Goal: Task Accomplishment & Management: Use online tool/utility

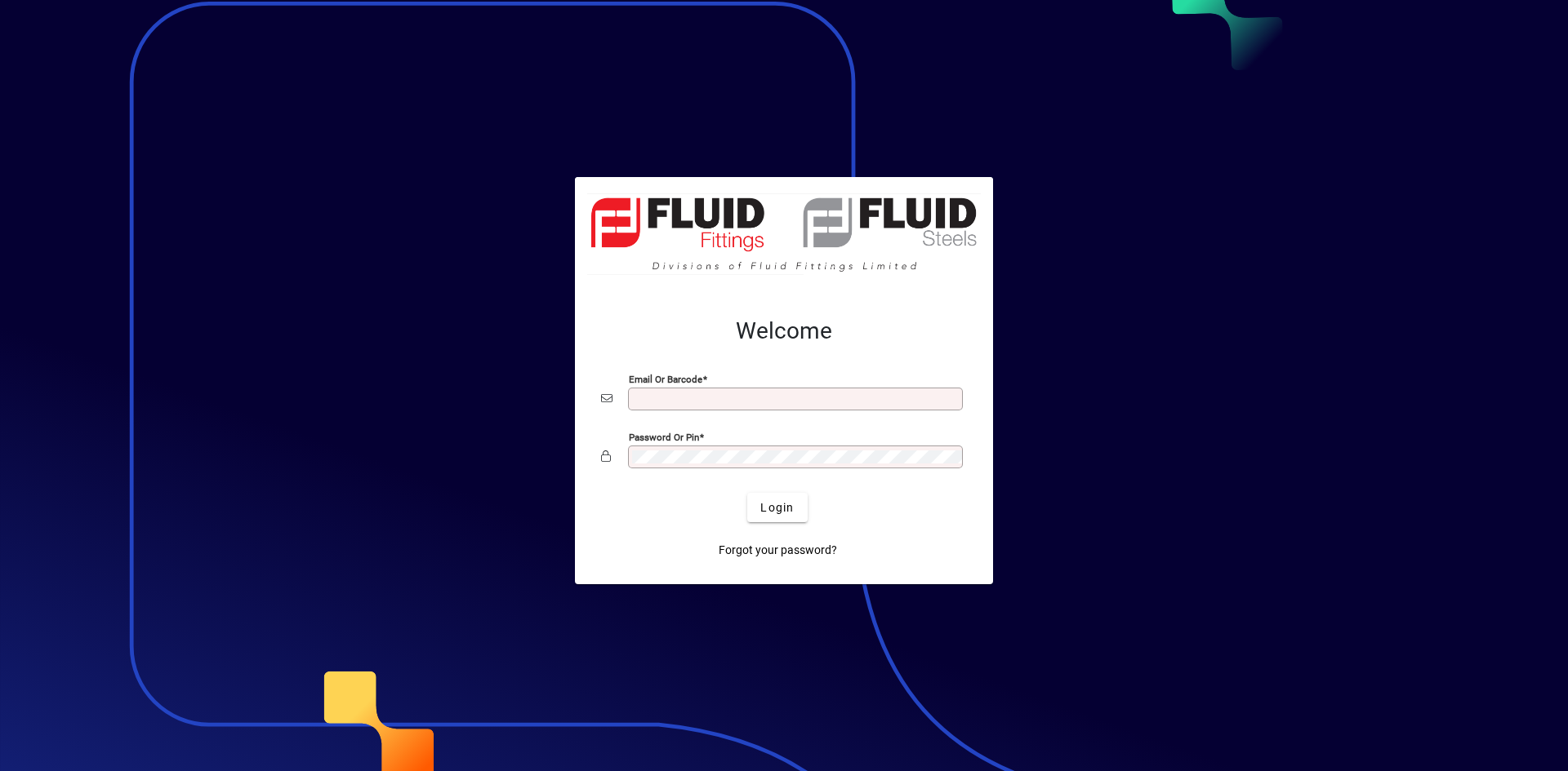
type input "**********"
click at [745, 510] on div "Login" at bounding box center [777, 508] width 366 height 30
click at [778, 507] on span "Login" at bounding box center [777, 508] width 33 height 17
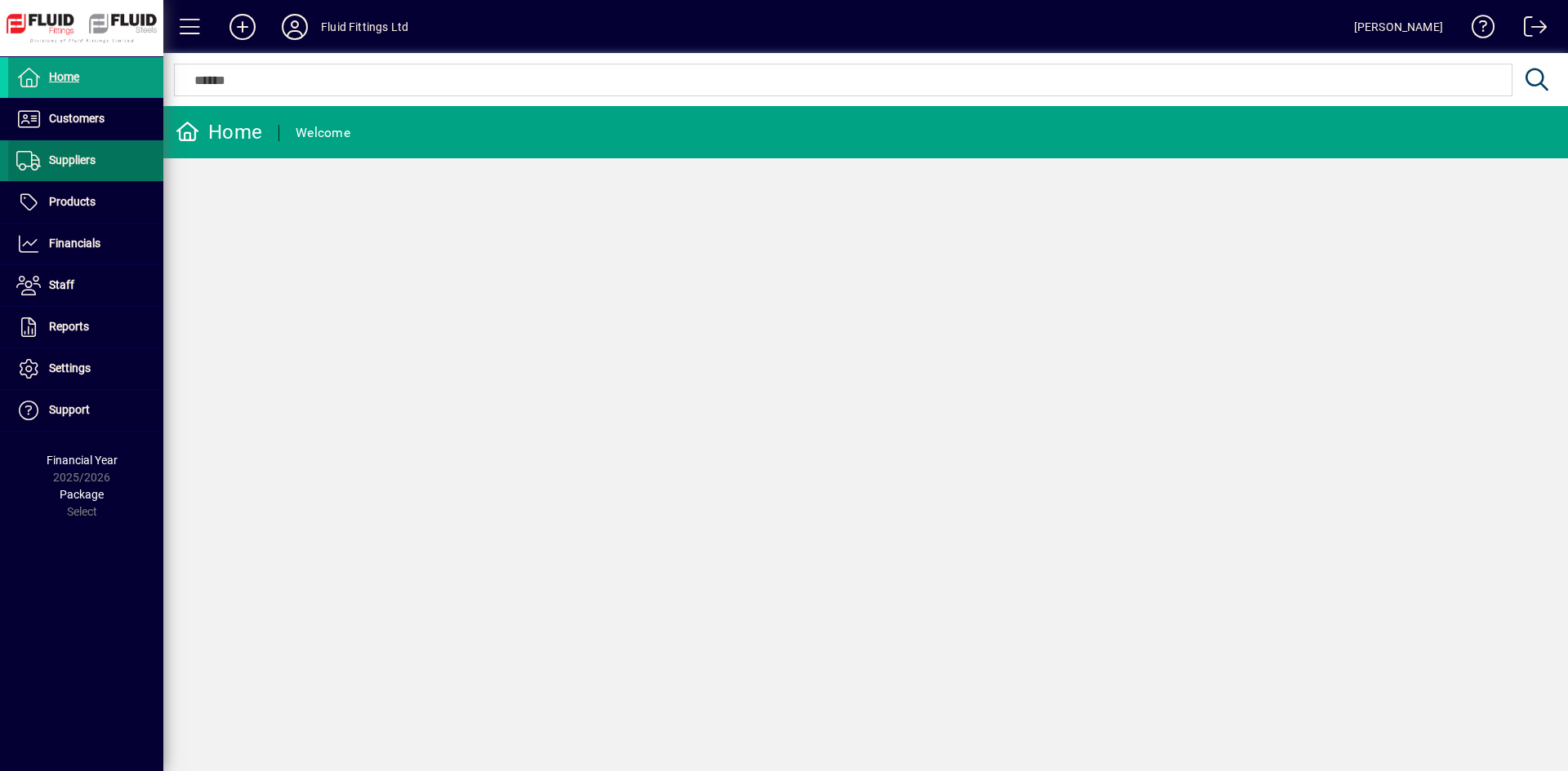
click at [77, 165] on span "Suppliers" at bounding box center [72, 160] width 47 height 13
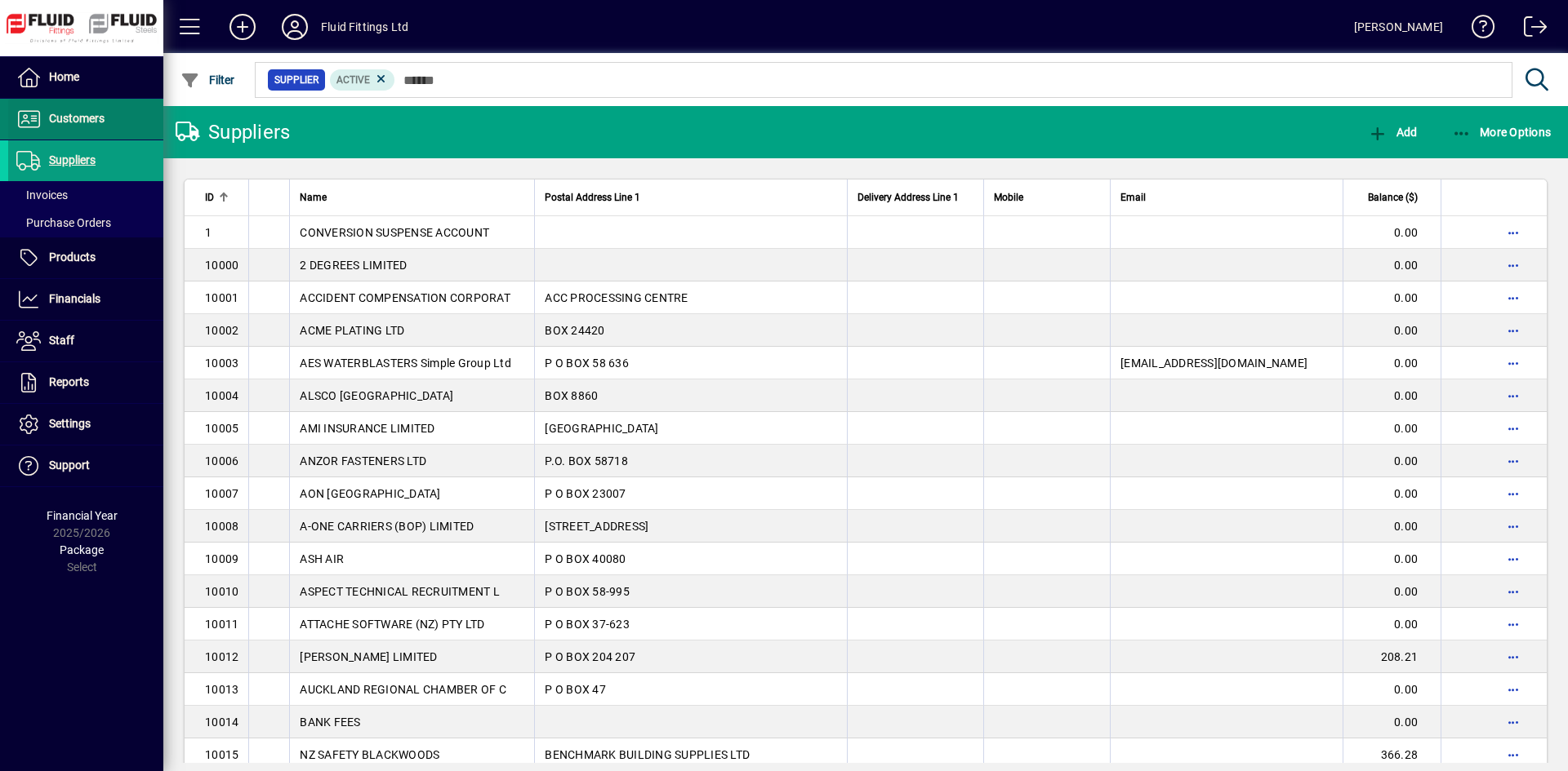
click at [97, 118] on span "Customers" at bounding box center [76, 118] width 56 height 13
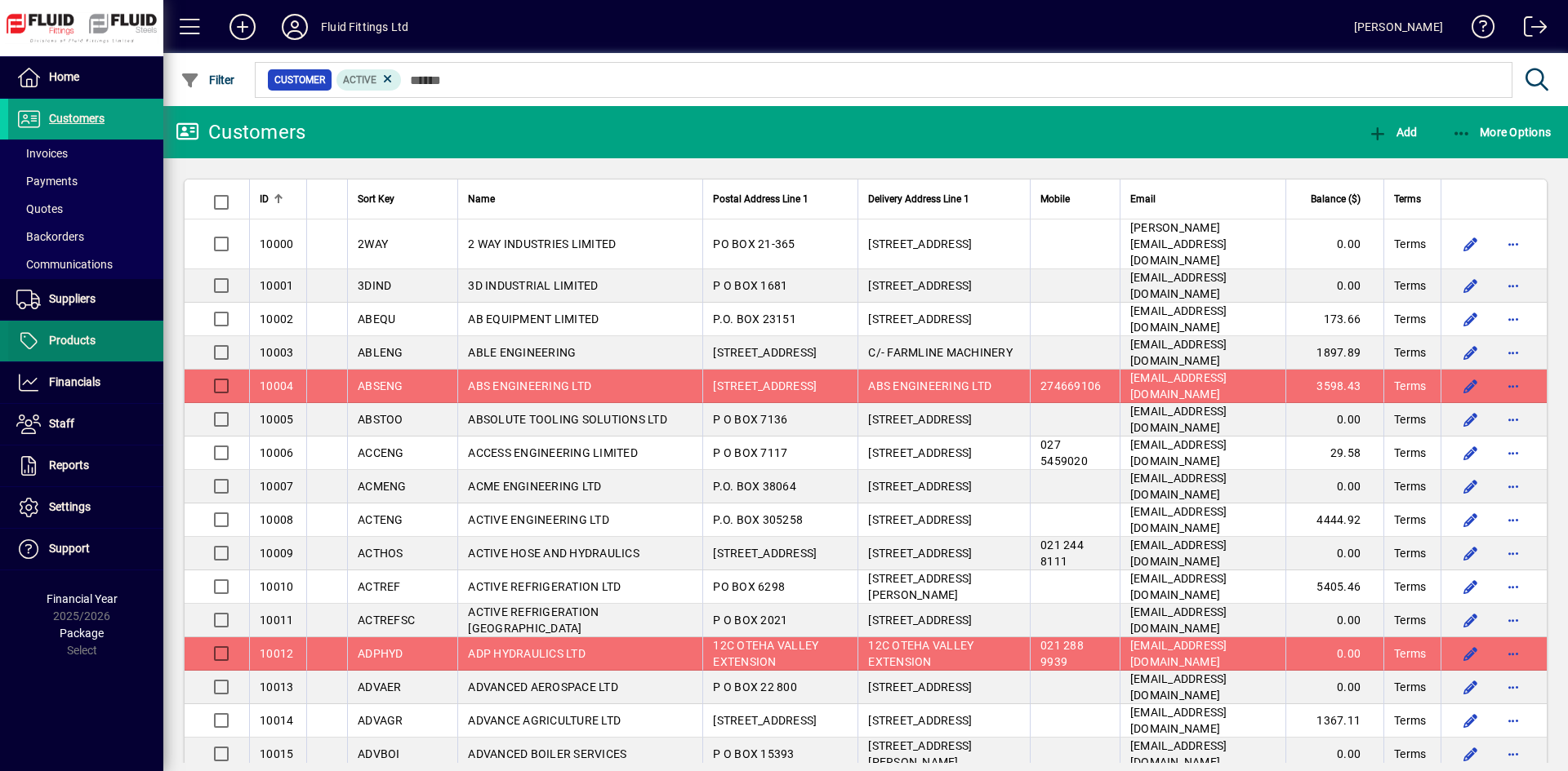
click at [81, 334] on span "Products" at bounding box center [72, 340] width 47 height 13
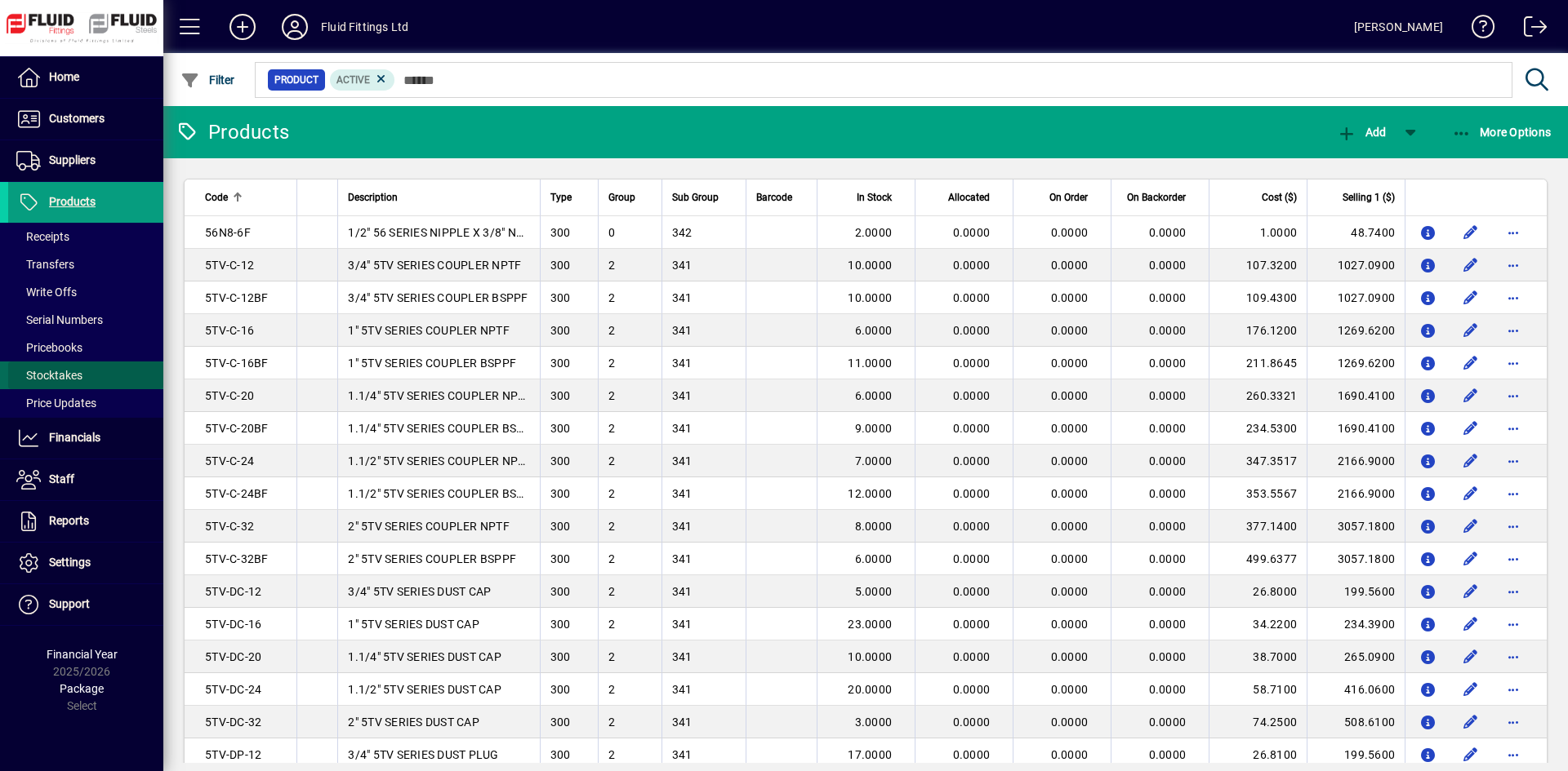
click at [74, 382] on span "Stocktakes" at bounding box center [49, 375] width 67 height 13
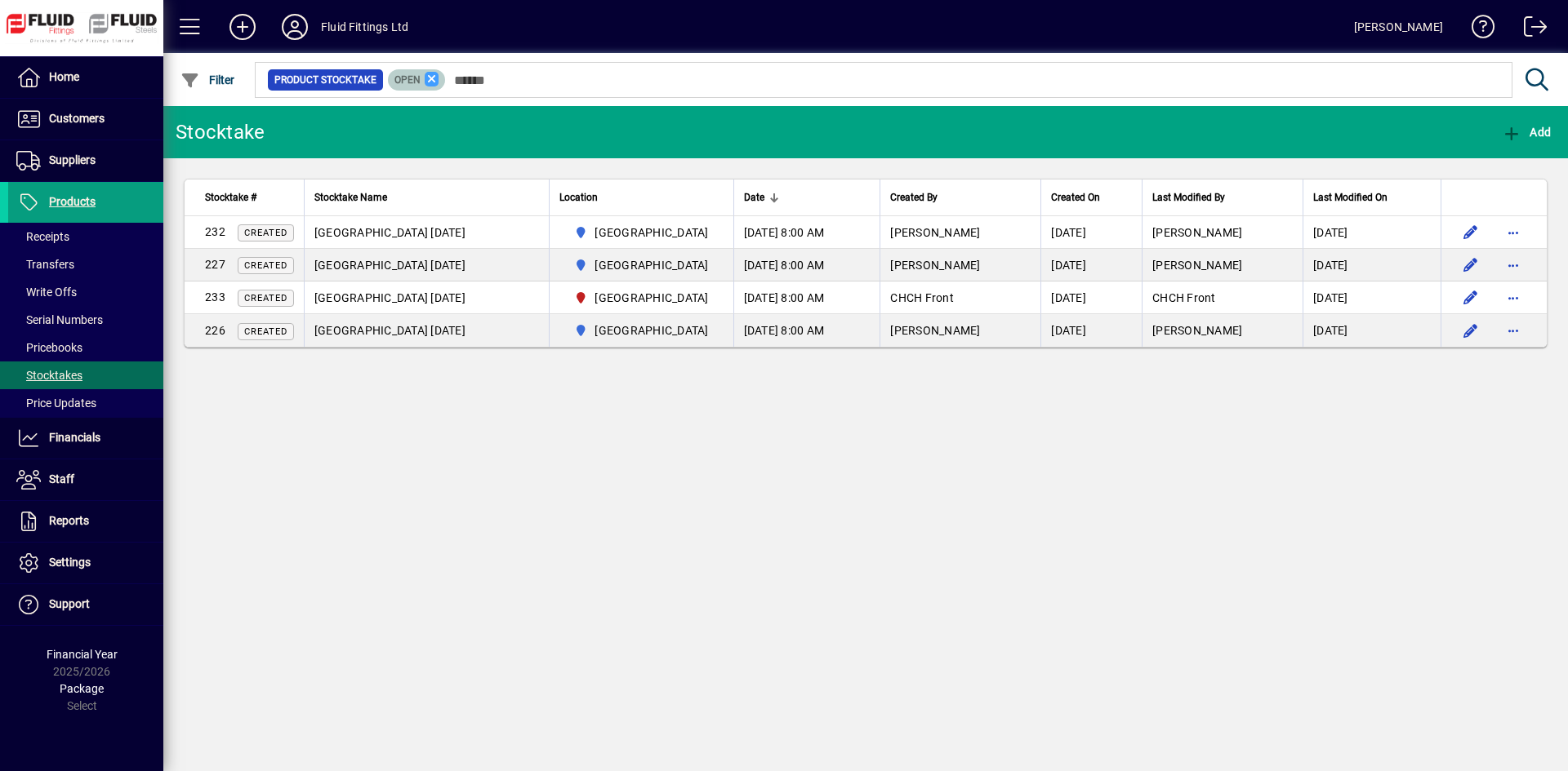
click at [431, 74] on icon at bounding box center [432, 79] width 14 height 14
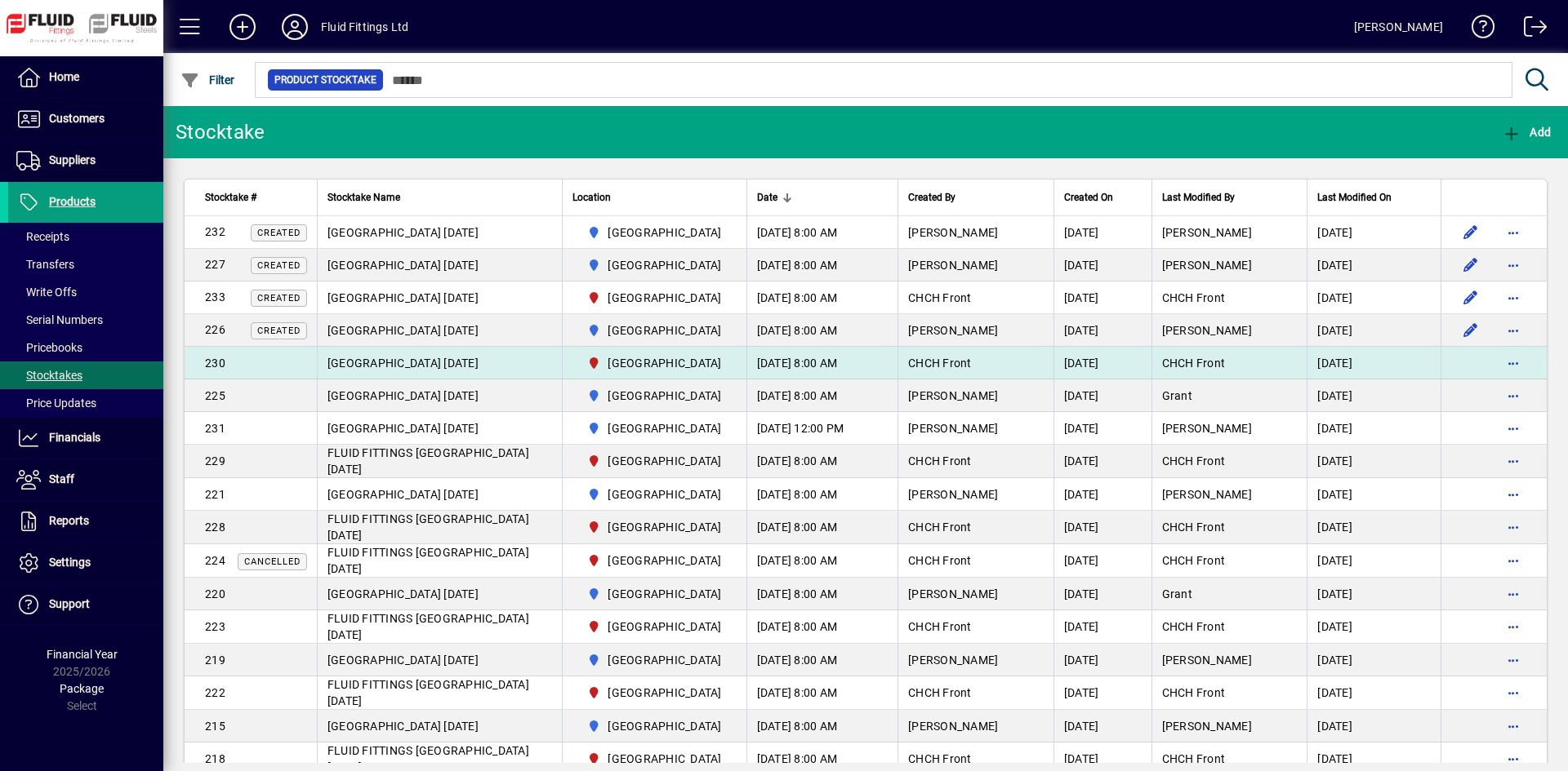
click at [769, 361] on td "[DATE] 8:00 AM" at bounding box center [822, 363] width 152 height 32
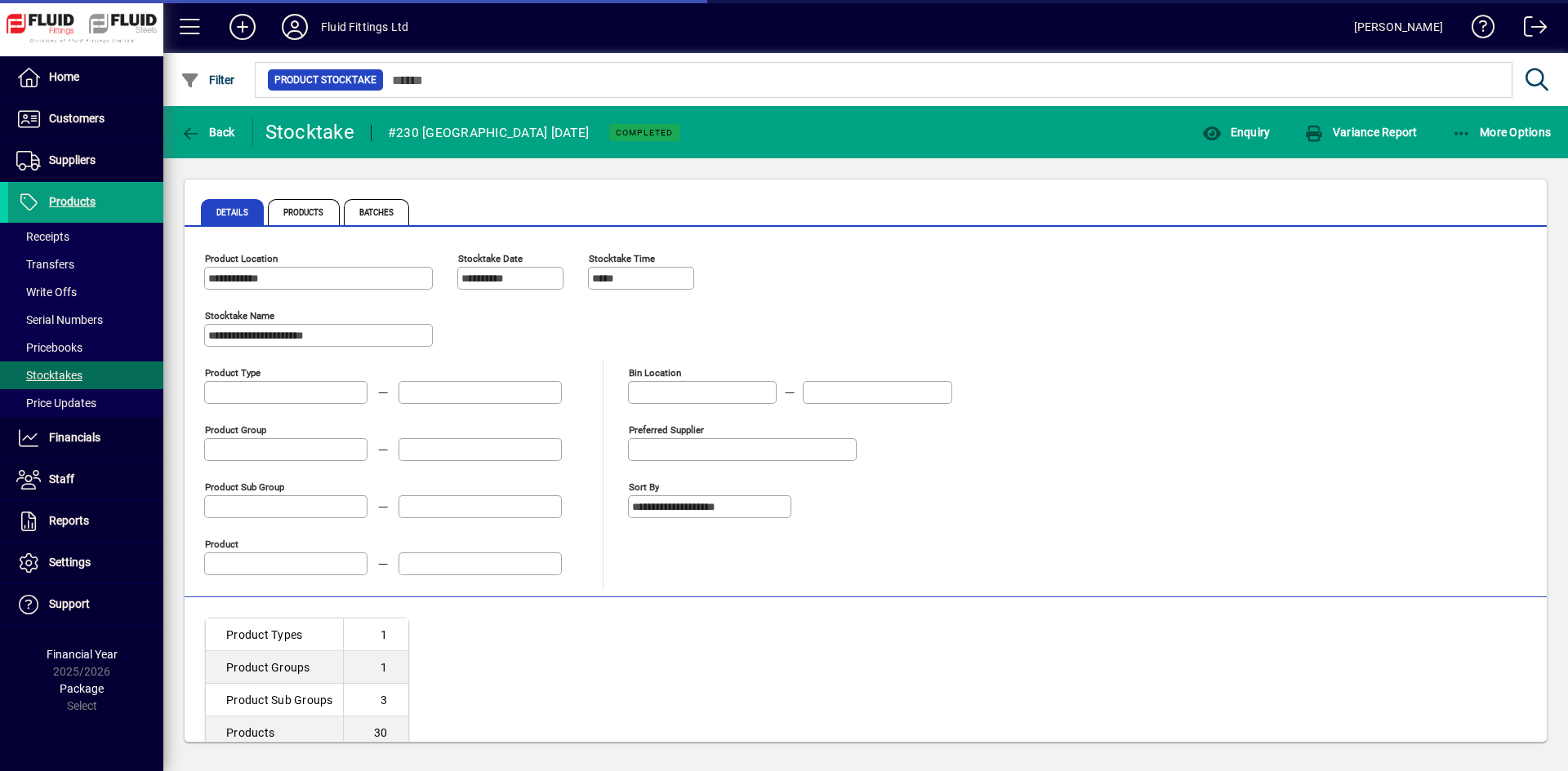
type input "**********"
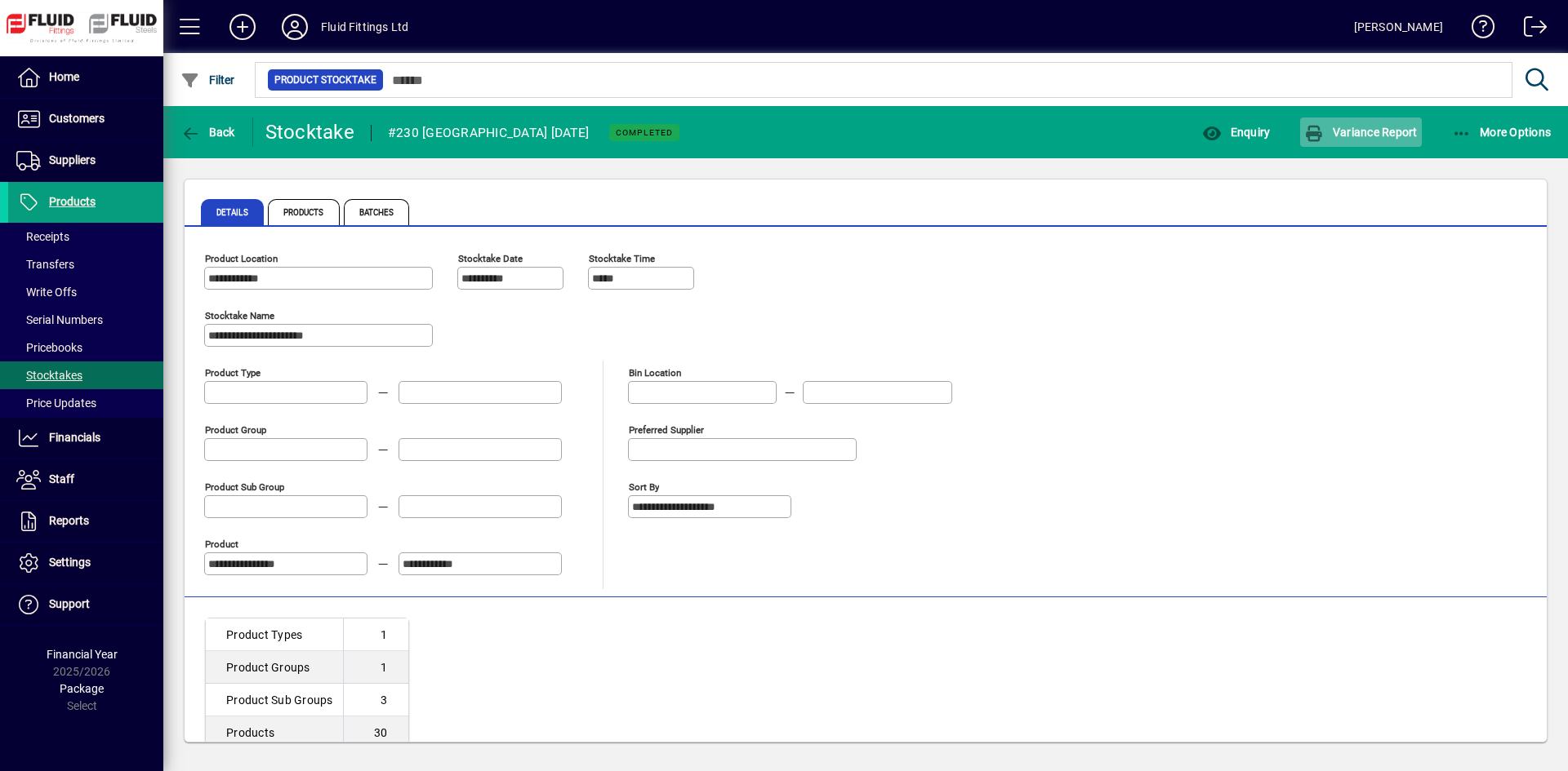
click at [1394, 137] on span "Variance Report" at bounding box center [1359, 132] width 112 height 13
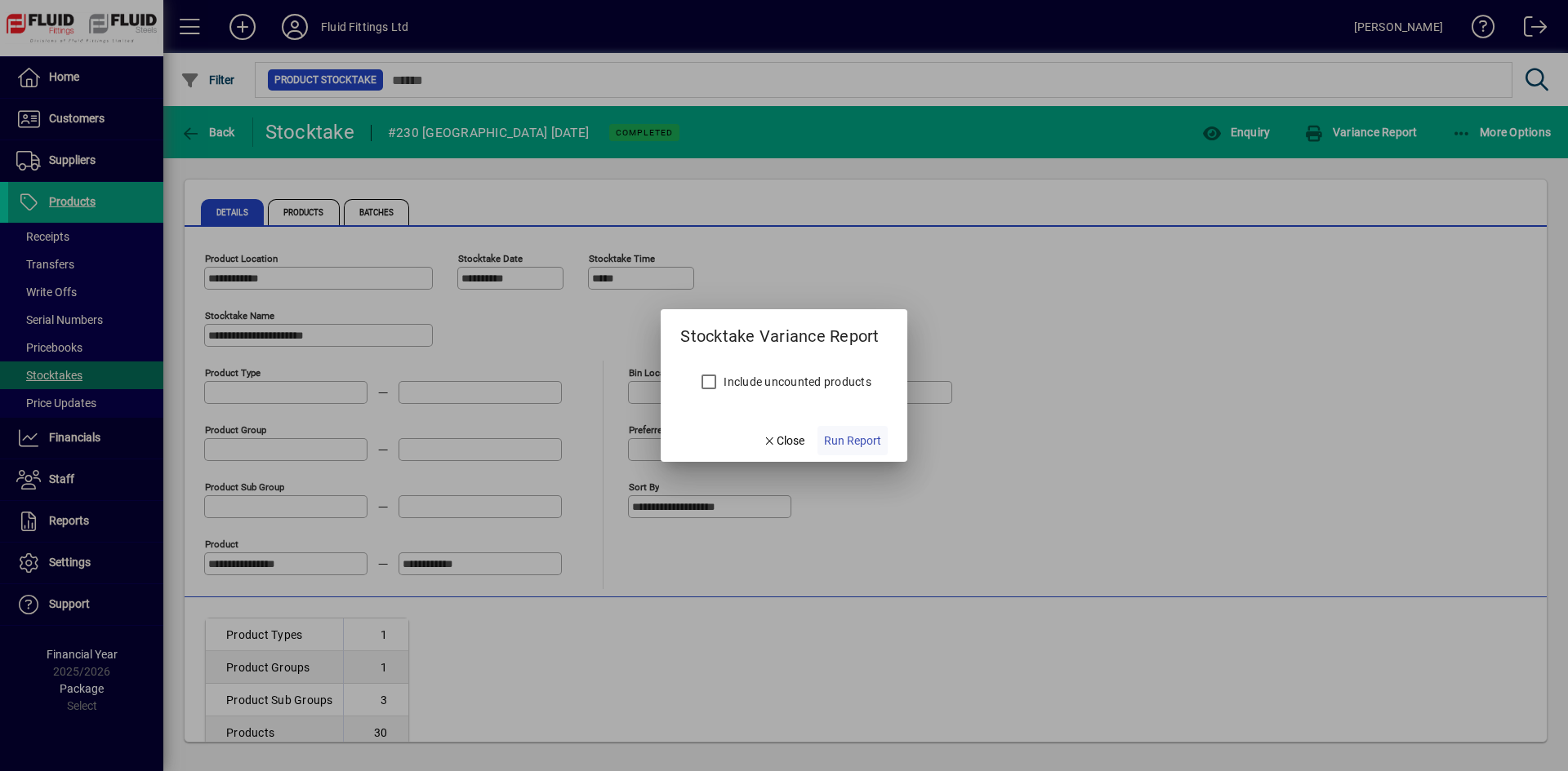
click at [860, 439] on span "Run Report" at bounding box center [852, 440] width 58 height 17
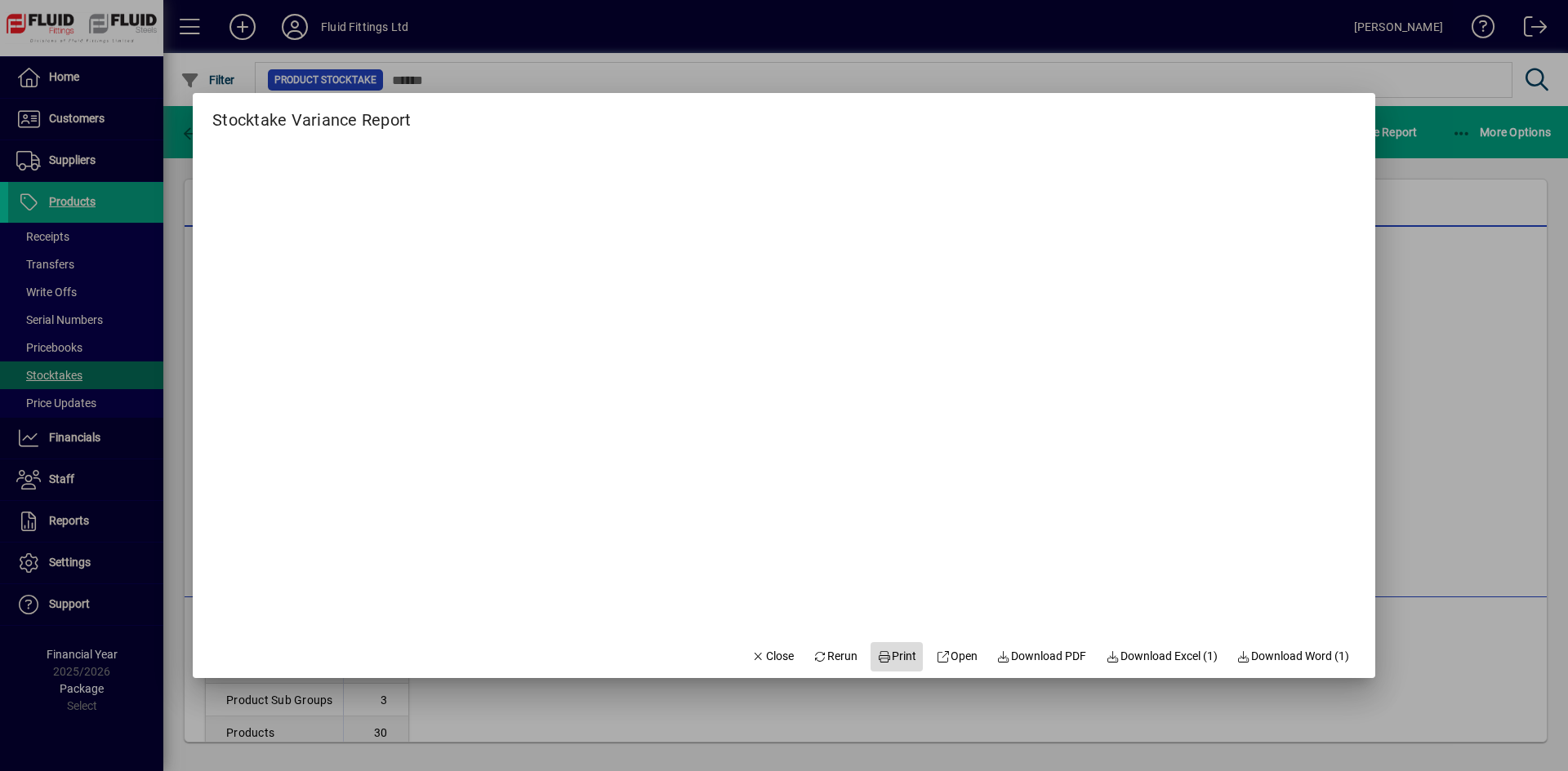
click at [881, 651] on span "Print" at bounding box center [896, 656] width 40 height 17
click at [771, 657] on span "Close" at bounding box center [772, 656] width 42 height 17
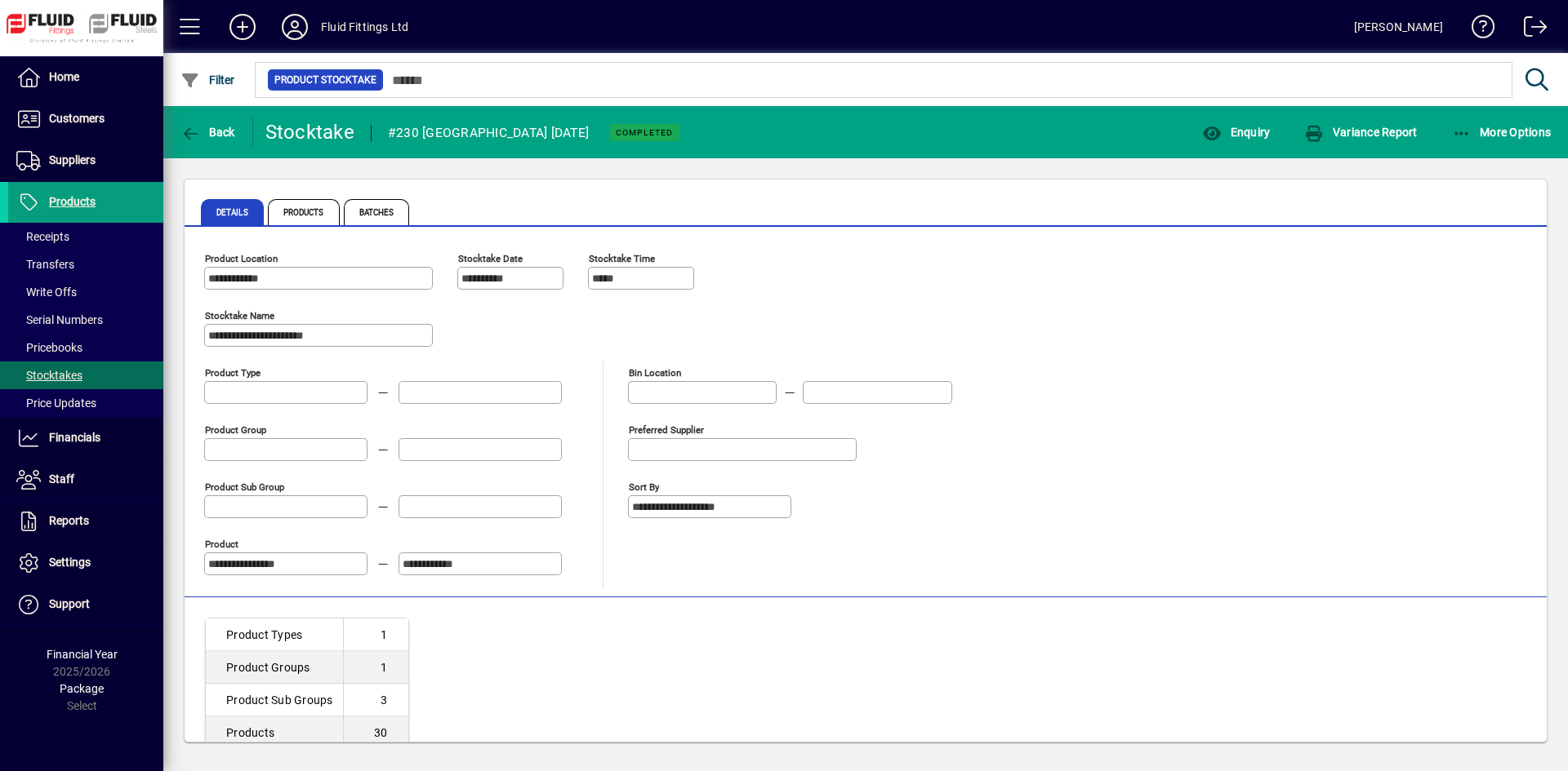
click at [168, 138] on div "Back" at bounding box center [209, 132] width 90 height 30
click at [182, 133] on icon "button" at bounding box center [191, 134] width 21 height 16
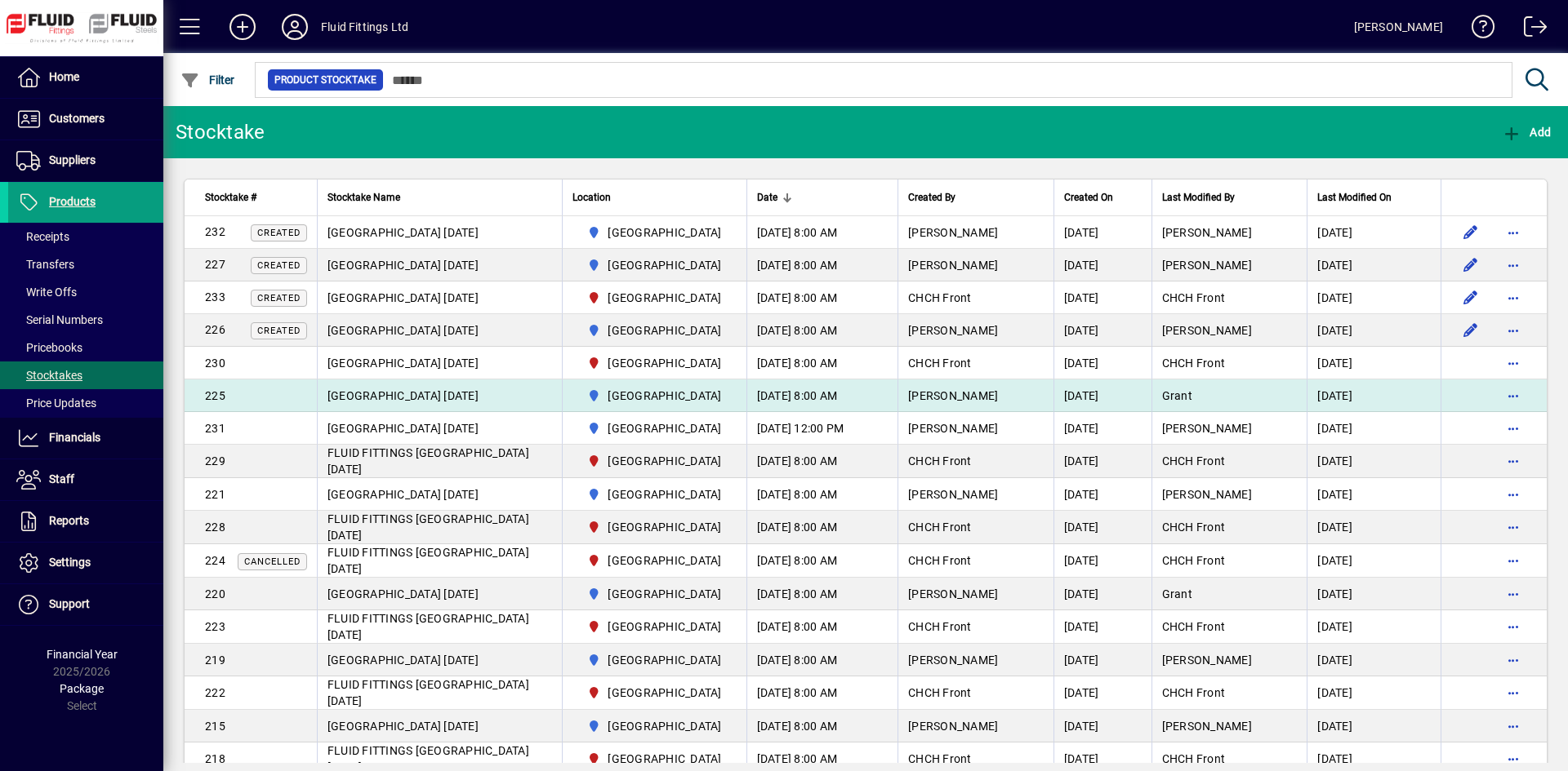
click at [764, 396] on td "[DATE] 8:00 AM" at bounding box center [822, 395] width 152 height 32
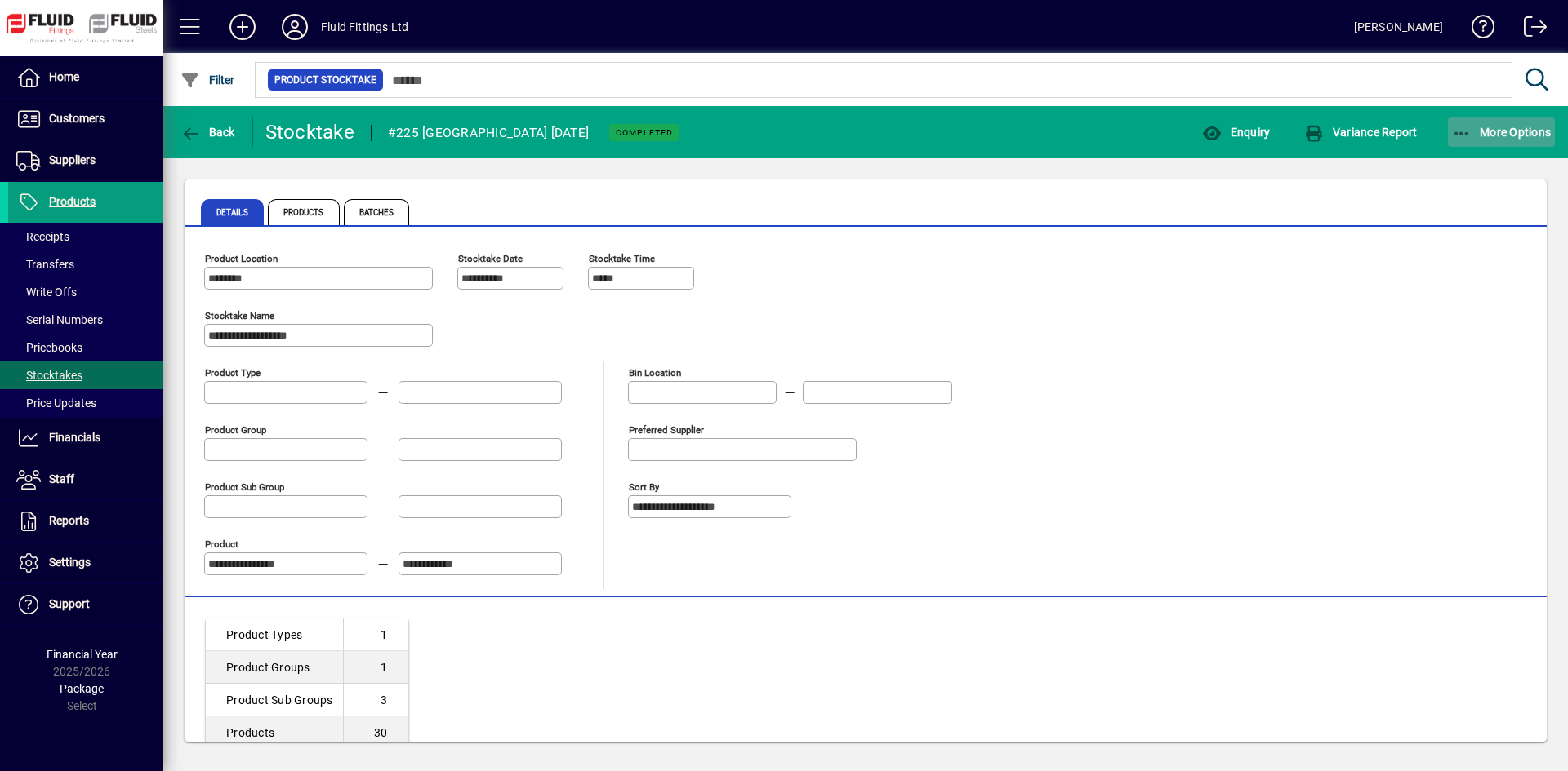
click at [1504, 137] on span "More Options" at bounding box center [1501, 132] width 100 height 13
click at [1352, 137] on div at bounding box center [784, 386] width 1568 height 771
click at [1349, 134] on span "Variance Report" at bounding box center [1359, 132] width 112 height 13
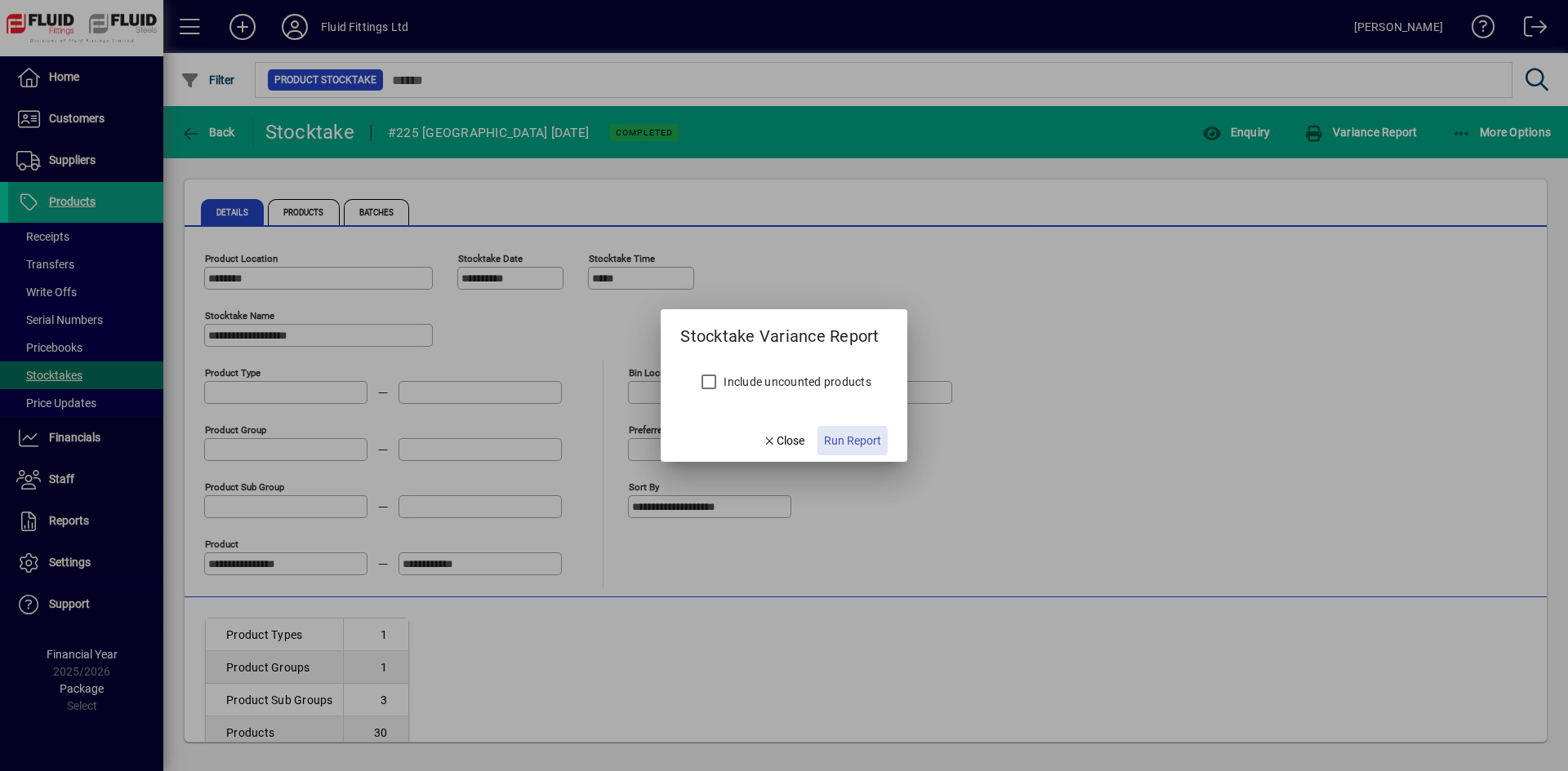
click at [835, 440] on span "Run Report" at bounding box center [852, 440] width 58 height 17
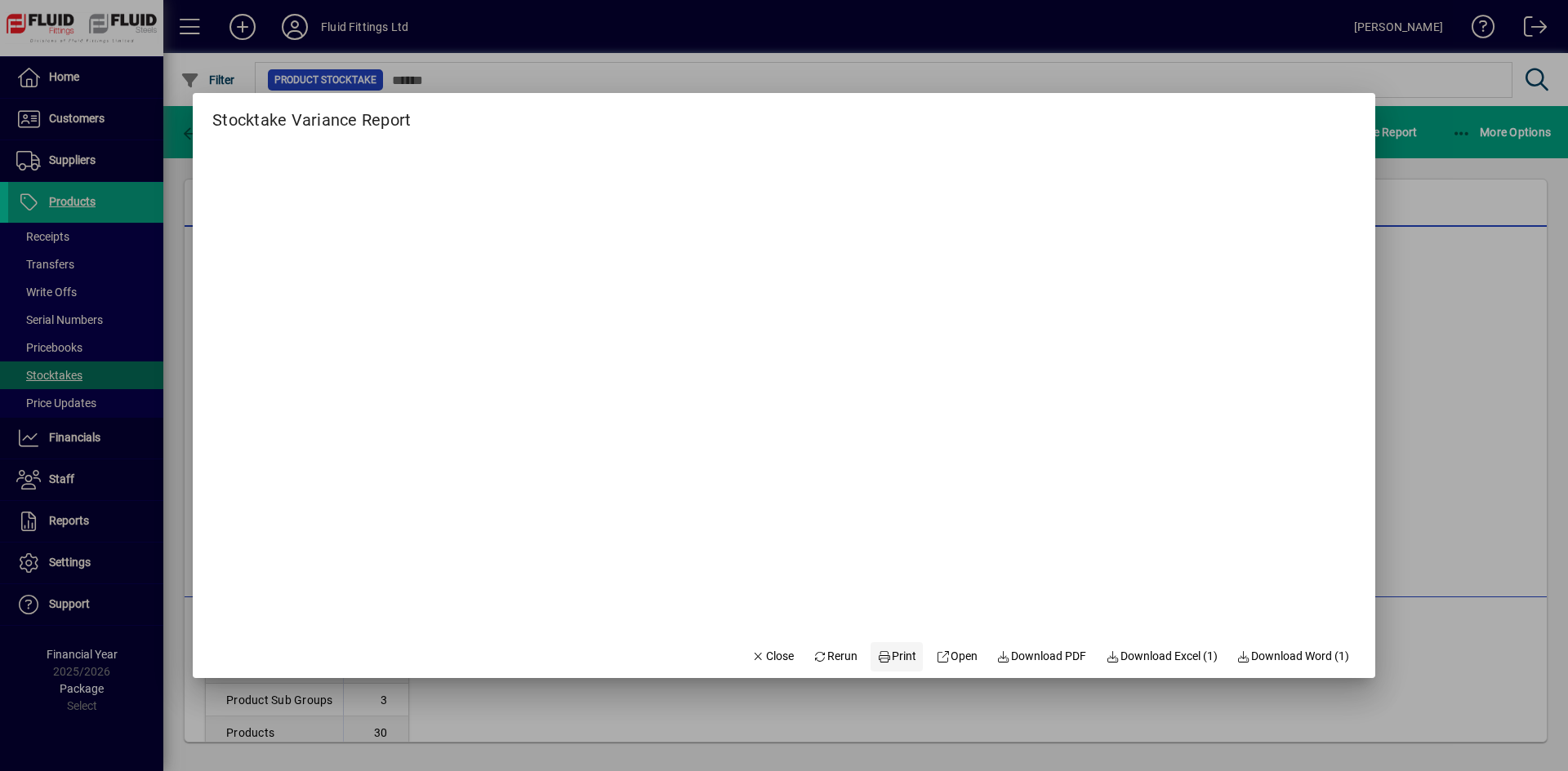
click at [902, 655] on span "Print" at bounding box center [896, 656] width 40 height 17
click at [870, 642] on button "Print" at bounding box center [896, 657] width 52 height 30
click at [757, 654] on span "Close" at bounding box center [772, 656] width 42 height 17
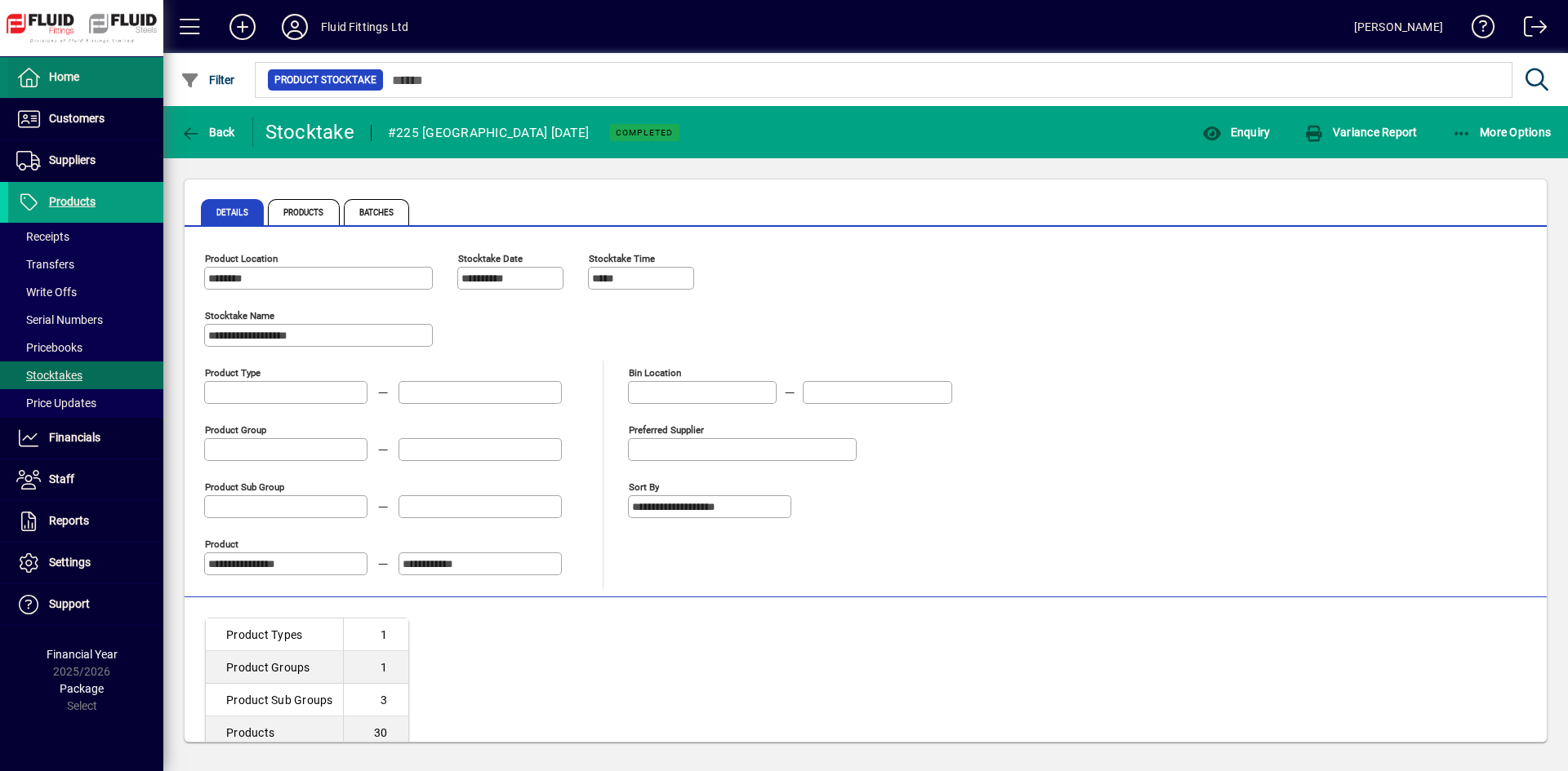
click at [73, 88] on span at bounding box center [85, 77] width 156 height 40
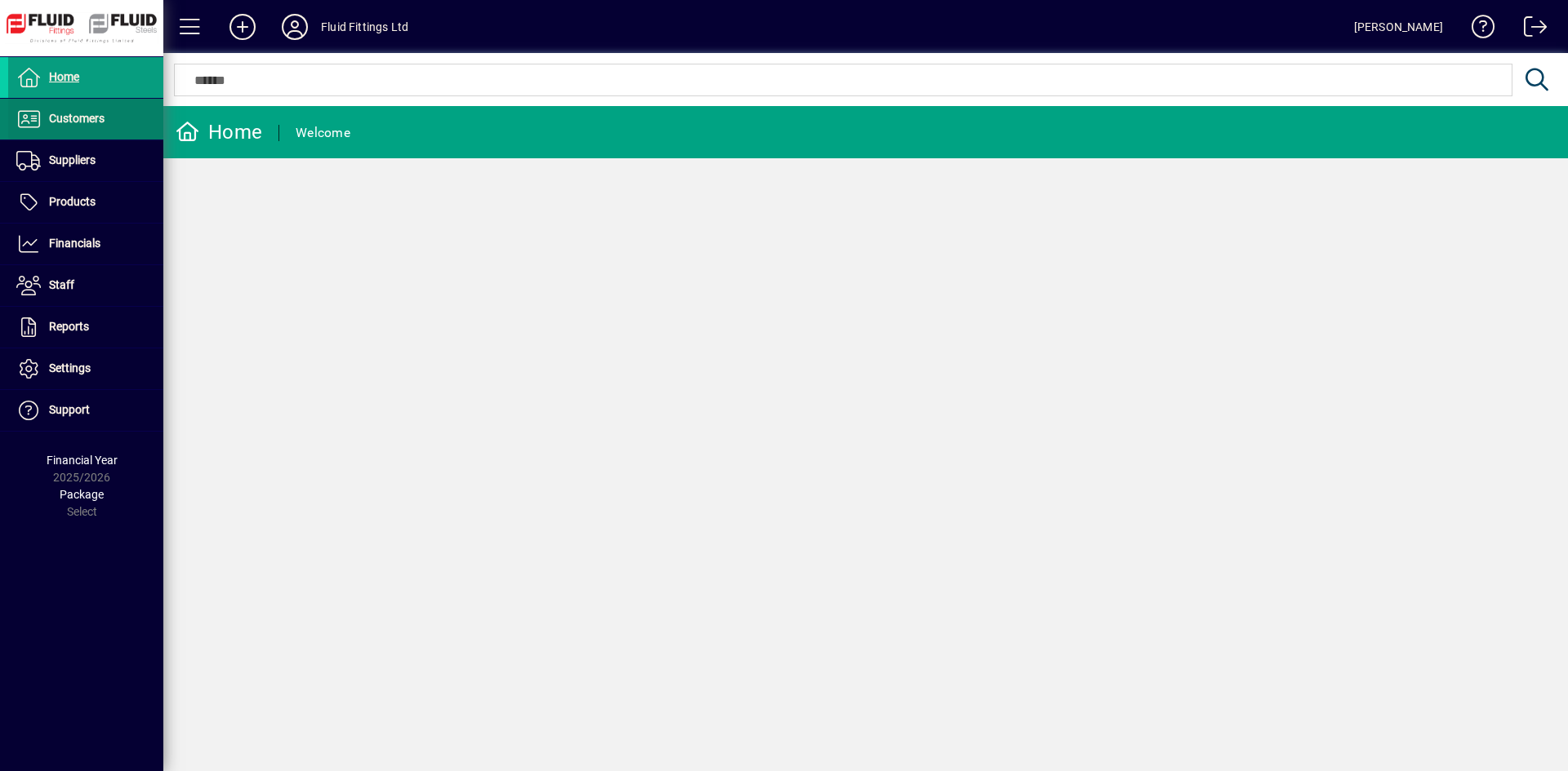
click at [74, 113] on span "Customers" at bounding box center [76, 118] width 56 height 13
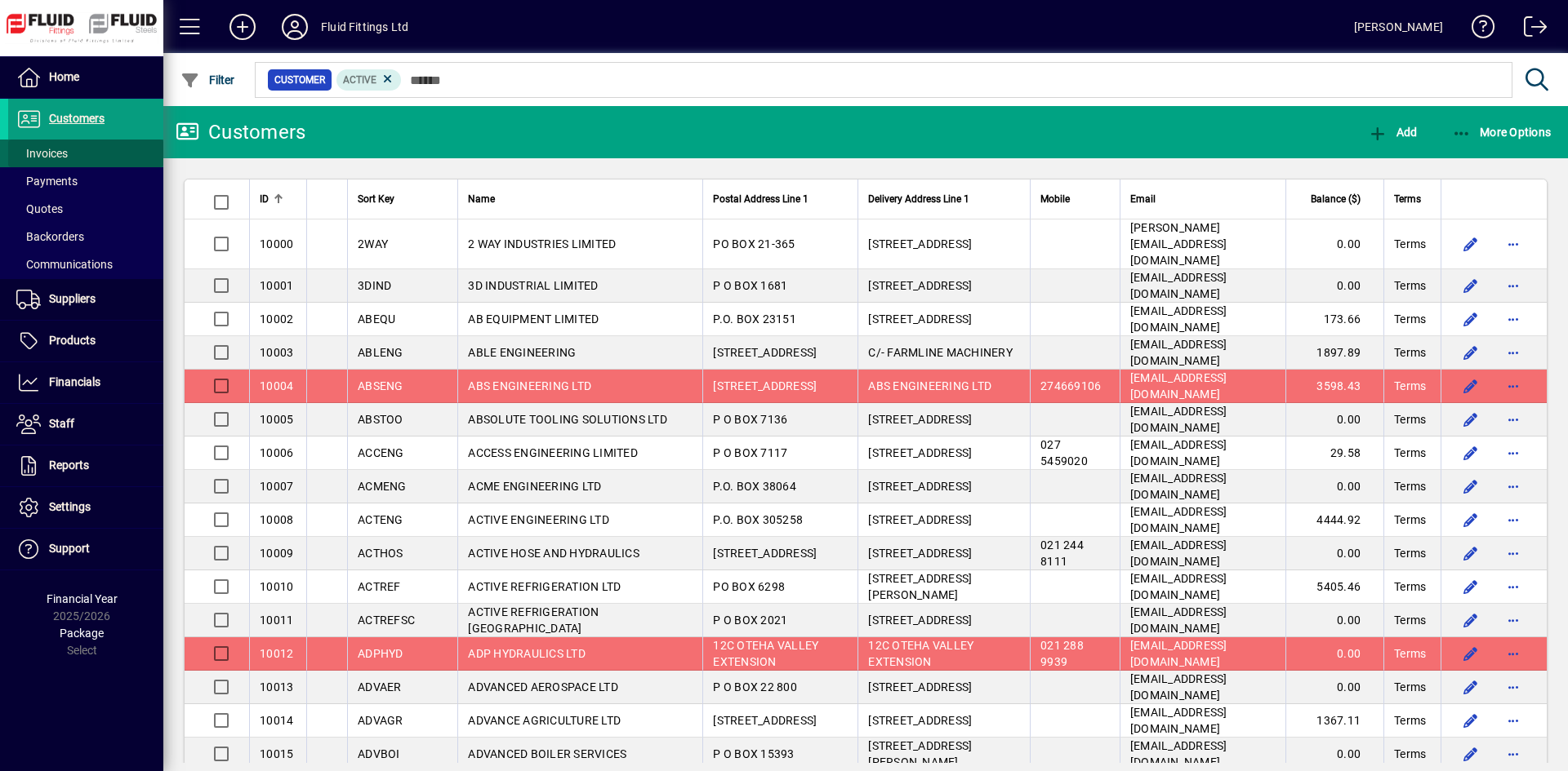
click at [65, 146] on span "Invoices" at bounding box center [41, 153] width 51 height 13
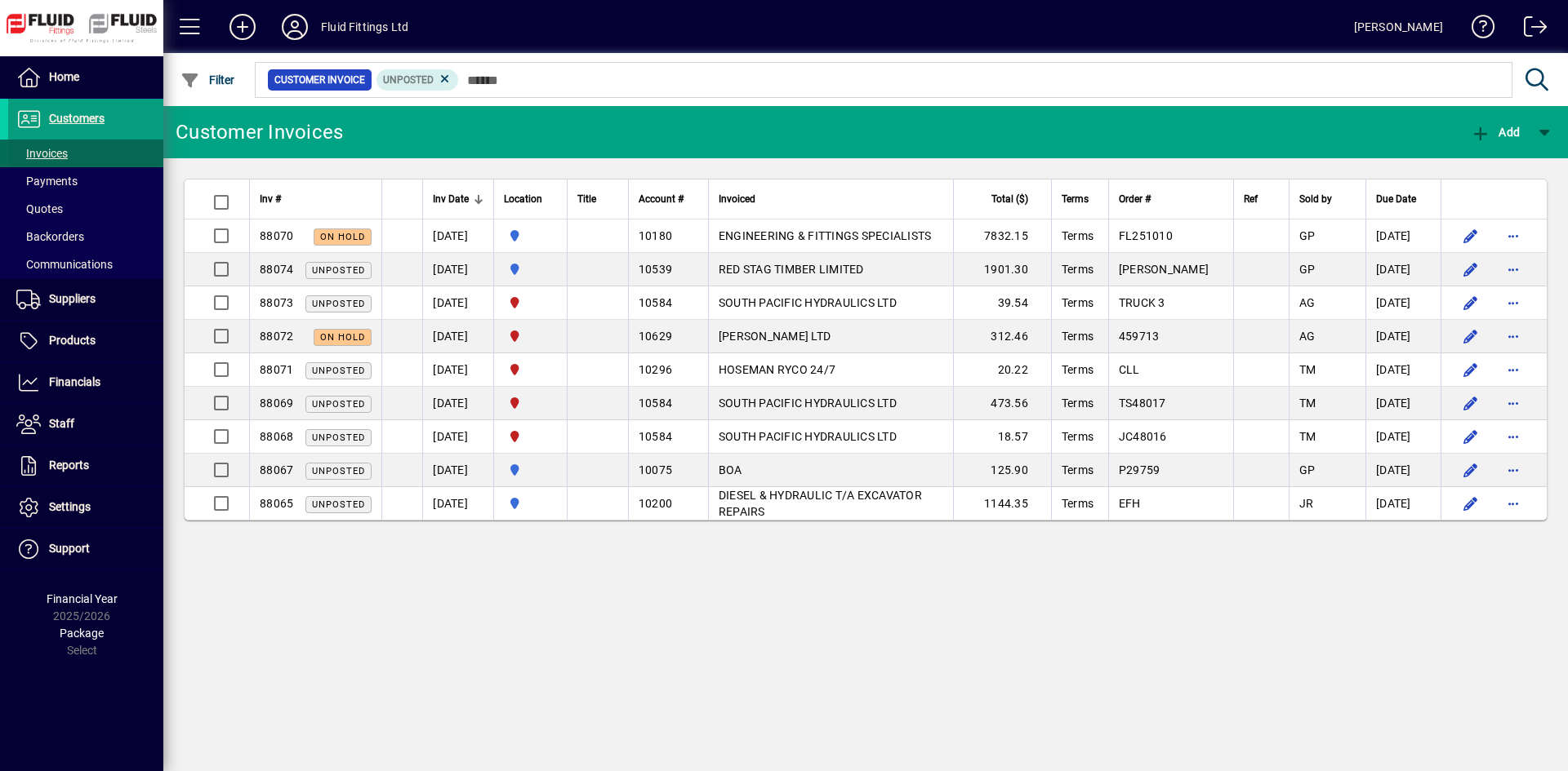
click at [56, 151] on span "Invoices" at bounding box center [41, 153] width 51 height 13
